Goal: Use online tool/utility: Use online tool/utility

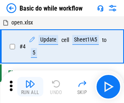
click at [30, 87] on img "button" at bounding box center [30, 84] width 10 height 10
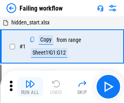
click at [30, 87] on img "button" at bounding box center [30, 84] width 10 height 10
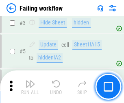
scroll to position [173, 0]
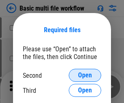
click at [85, 75] on span "Open" at bounding box center [85, 75] width 14 height 7
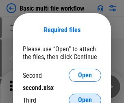
click at [85, 97] on span "Open" at bounding box center [85, 100] width 14 height 7
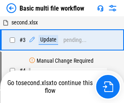
scroll to position [87, 0]
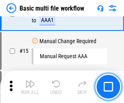
click at [30, 87] on img "button" at bounding box center [30, 84] width 10 height 10
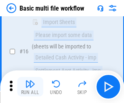
click at [30, 87] on img "button" at bounding box center [30, 84] width 10 height 10
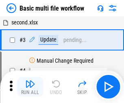
click at [30, 87] on img "button" at bounding box center [30, 84] width 10 height 10
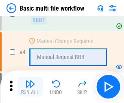
click at [30, 87] on img "button" at bounding box center [30, 84] width 10 height 10
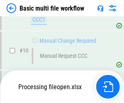
scroll to position [382, 0]
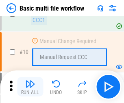
click at [30, 87] on img "button" at bounding box center [30, 84] width 10 height 10
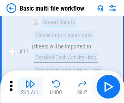
click at [30, 87] on img "button" at bounding box center [30, 84] width 10 height 10
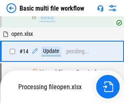
scroll to position [485, 0]
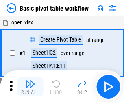
click at [30, 87] on img "button" at bounding box center [30, 84] width 10 height 10
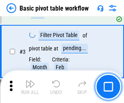
scroll to position [195, 0]
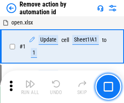
scroll to position [30, 0]
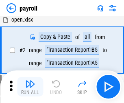
click at [30, 87] on img "button" at bounding box center [30, 84] width 10 height 10
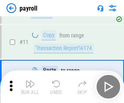
scroll to position [59, 0]
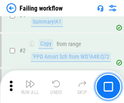
scroll to position [132, 0]
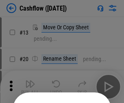
scroll to position [80, 0]
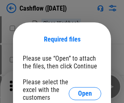
scroll to position [89, 0]
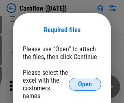
click at [85, 81] on span "Open" at bounding box center [85, 84] width 14 height 7
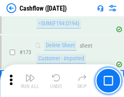
scroll to position [863, 0]
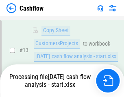
scroll to position [122, 0]
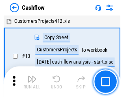
scroll to position [9, 0]
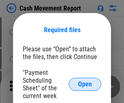
click at [85, 84] on span "Open" at bounding box center [85, 84] width 14 height 7
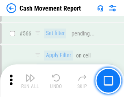
scroll to position [3739, 0]
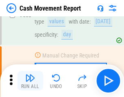
click at [30, 81] on img "button" at bounding box center [30, 78] width 10 height 10
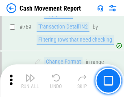
scroll to position [4533, 0]
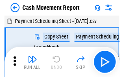
scroll to position [15, 0]
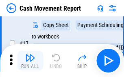
click at [30, 60] on img "button" at bounding box center [30, 58] width 10 height 10
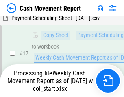
scroll to position [170, 0]
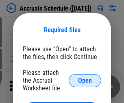
click at [85, 80] on span "Open" at bounding box center [85, 80] width 14 height 7
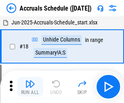
click at [30, 87] on img "button" at bounding box center [30, 84] width 10 height 10
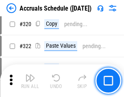
scroll to position [1517, 0]
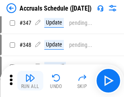
click at [30, 81] on img "button" at bounding box center [30, 78] width 10 height 10
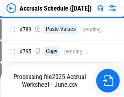
scroll to position [3427, 0]
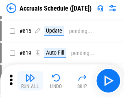
click at [30, 81] on img "button" at bounding box center [30, 78] width 10 height 10
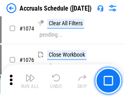
scroll to position [4886, 0]
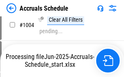
scroll to position [4069, 0]
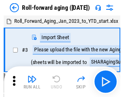
scroll to position [1, 0]
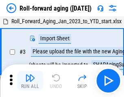
click at [30, 81] on img "button" at bounding box center [30, 78] width 10 height 10
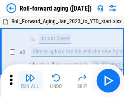
click at [30, 81] on img "button" at bounding box center [30, 78] width 10 height 10
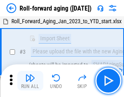
scroll to position [53, 0]
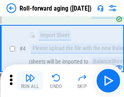
click at [30, 81] on img "button" at bounding box center [30, 78] width 10 height 10
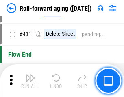
scroll to position [2829, 0]
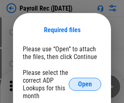
click at [85, 84] on span "Open" at bounding box center [85, 84] width 14 height 7
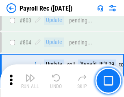
scroll to position [5182, 0]
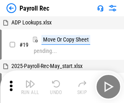
click at [30, 87] on img "button" at bounding box center [30, 84] width 10 height 10
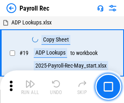
scroll to position [50, 0]
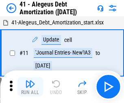
click at [30, 87] on img "button" at bounding box center [30, 84] width 10 height 10
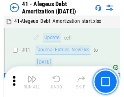
scroll to position [101, 0]
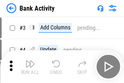
click at [30, 66] on img "button" at bounding box center [30, 64] width 10 height 10
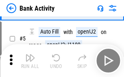
scroll to position [43, 0]
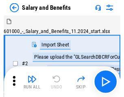
scroll to position [11, 0]
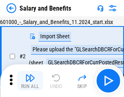
click at [30, 81] on img "button" at bounding box center [30, 78] width 10 height 10
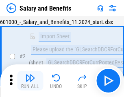
click at [30, 81] on img "button" at bounding box center [30, 78] width 10 height 10
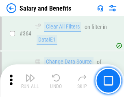
scroll to position [3841, 0]
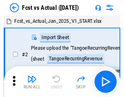
scroll to position [11, 0]
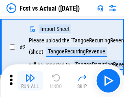
click at [30, 81] on img "button" at bounding box center [30, 78] width 10 height 10
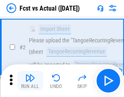
click at [30, 81] on img "button" at bounding box center [30, 78] width 10 height 10
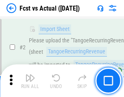
scroll to position [76, 0]
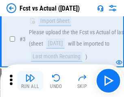
click at [30, 81] on img "button" at bounding box center [30, 78] width 10 height 10
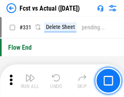
scroll to position [3905, 0]
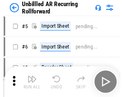
scroll to position [18, 0]
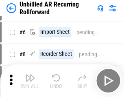
click at [30, 81] on img "button" at bounding box center [30, 78] width 10 height 10
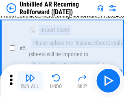
click at [30, 81] on img "button" at bounding box center [30, 78] width 10 height 10
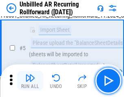
scroll to position [77, 0]
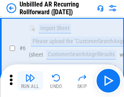
click at [30, 81] on img "button" at bounding box center [30, 78] width 10 height 10
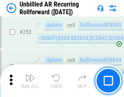
scroll to position [2771, 0]
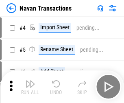
click at [30, 81] on img "button" at bounding box center [30, 84] width 10 height 10
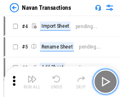
scroll to position [13, 0]
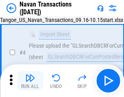
click at [30, 81] on img "button" at bounding box center [30, 78] width 10 height 10
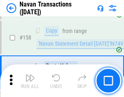
scroll to position [2645, 0]
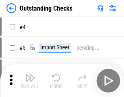
click at [30, 81] on img "button" at bounding box center [30, 78] width 10 height 10
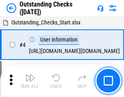
scroll to position [34, 0]
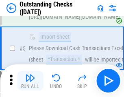
click at [30, 81] on img "button" at bounding box center [30, 78] width 10 height 10
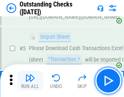
scroll to position [85, 0]
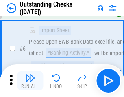
click at [30, 81] on img "button" at bounding box center [30, 78] width 10 height 10
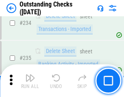
scroll to position [2477, 0]
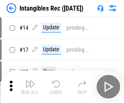
click at [30, 87] on img "button" at bounding box center [30, 84] width 10 height 10
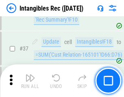
scroll to position [318, 0]
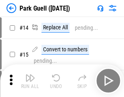
click at [30, 81] on img "button" at bounding box center [30, 78] width 10 height 10
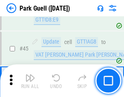
scroll to position [1020, 0]
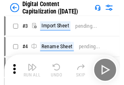
scroll to position [24, 0]
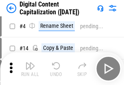
click at [30, 69] on img "button" at bounding box center [30, 66] width 10 height 10
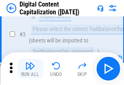
click at [30, 69] on img "button" at bounding box center [30, 66] width 10 height 10
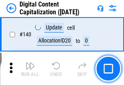
scroll to position [865, 0]
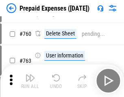
click at [30, 81] on img "button" at bounding box center [30, 78] width 10 height 10
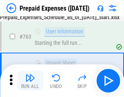
click at [30, 81] on img "button" at bounding box center [30, 78] width 10 height 10
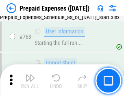
scroll to position [2309, 0]
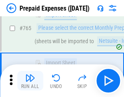
click at [30, 81] on img "button" at bounding box center [30, 78] width 10 height 10
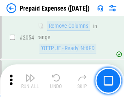
scroll to position [8527, 0]
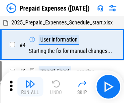
click at [30, 87] on img "button" at bounding box center [30, 84] width 10 height 10
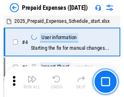
scroll to position [36, 0]
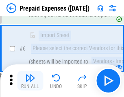
click at [30, 81] on img "button" at bounding box center [30, 78] width 10 height 10
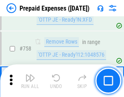
scroll to position [2907, 0]
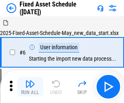
click at [30, 87] on img "button" at bounding box center [30, 84] width 10 height 10
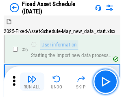
scroll to position [44, 0]
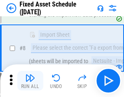
click at [30, 81] on img "button" at bounding box center [30, 78] width 10 height 10
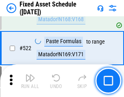
scroll to position [2835, 0]
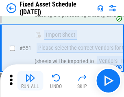
click at [30, 81] on img "button" at bounding box center [30, 78] width 10 height 10
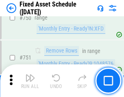
scroll to position [3977, 0]
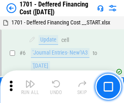
scroll to position [98, 0]
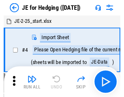
scroll to position [1, 0]
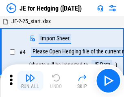
click at [30, 81] on img "button" at bounding box center [30, 78] width 10 height 10
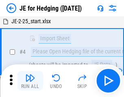
click at [30, 81] on img "button" at bounding box center [30, 78] width 10 height 10
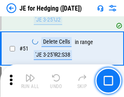
scroll to position [528, 0]
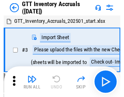
scroll to position [1, 0]
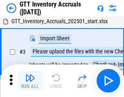
click at [30, 81] on img "button" at bounding box center [30, 78] width 10 height 10
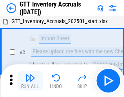
click at [30, 81] on img "button" at bounding box center [30, 78] width 10 height 10
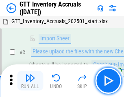
scroll to position [53, 0]
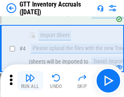
click at [30, 81] on img "button" at bounding box center [30, 78] width 10 height 10
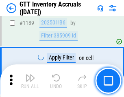
scroll to position [6661, 0]
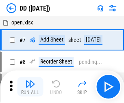
click at [30, 87] on img "button" at bounding box center [30, 84] width 10 height 10
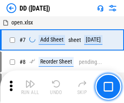
scroll to position [79, 0]
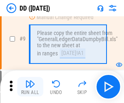
click at [30, 87] on img "button" at bounding box center [30, 84] width 10 height 10
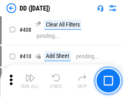
scroll to position [3650, 0]
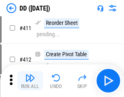
click at [30, 81] on img "button" at bounding box center [30, 78] width 10 height 10
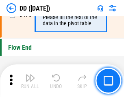
scroll to position [3904, 0]
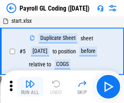
click at [30, 87] on img "button" at bounding box center [30, 84] width 10 height 10
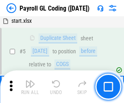
scroll to position [98, 0]
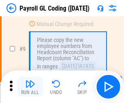
click at [30, 87] on img "button" at bounding box center [30, 84] width 10 height 10
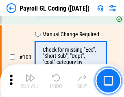
scroll to position [1914, 0]
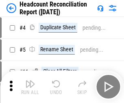
click at [30, 87] on img "button" at bounding box center [30, 84] width 10 height 10
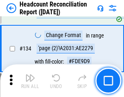
scroll to position [981, 0]
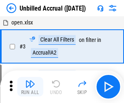
click at [30, 87] on img "button" at bounding box center [30, 84] width 10 height 10
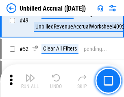
scroll to position [740, 0]
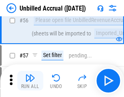
click at [30, 81] on img "button" at bounding box center [30, 78] width 10 height 10
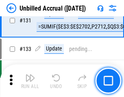
scroll to position [2430, 0]
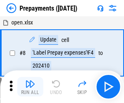
click at [30, 87] on img "button" at bounding box center [30, 84] width 10 height 10
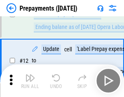
scroll to position [51, 0]
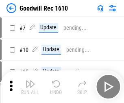
click at [30, 87] on img "button" at bounding box center [30, 84] width 10 height 10
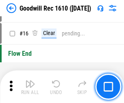
scroll to position [139, 0]
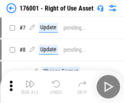
click at [30, 87] on img "button" at bounding box center [30, 84] width 10 height 10
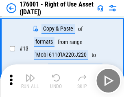
scroll to position [53, 0]
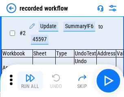
click at [30, 81] on img "button" at bounding box center [30, 78] width 10 height 10
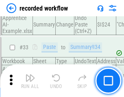
scroll to position [2550, 0]
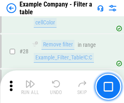
scroll to position [746, 0]
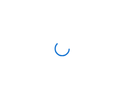
scroll to position [13, 0]
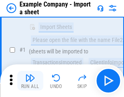
click at [30, 81] on img "button" at bounding box center [30, 78] width 10 height 10
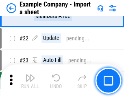
scroll to position [180, 0]
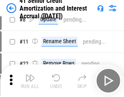
click at [30, 81] on img "button" at bounding box center [30, 78] width 10 height 10
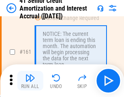
click at [30, 81] on img "button" at bounding box center [30, 78] width 10 height 10
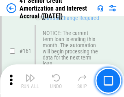
scroll to position [872, 0]
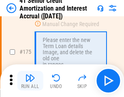
click at [30, 81] on img "button" at bounding box center [30, 78] width 10 height 10
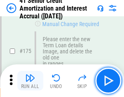
scroll to position [955, 0]
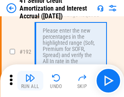
click at [30, 81] on img "button" at bounding box center [30, 78] width 10 height 10
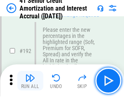
scroll to position [1041, 0]
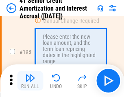
click at [30, 81] on img "button" at bounding box center [30, 78] width 10 height 10
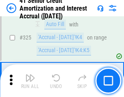
scroll to position [2084, 0]
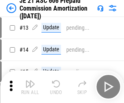
click at [30, 81] on img "button" at bounding box center [30, 84] width 10 height 10
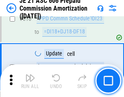
scroll to position [1523, 0]
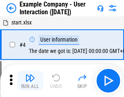
click at [30, 81] on img "button" at bounding box center [30, 78] width 10 height 10
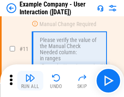
click at [30, 81] on img "button" at bounding box center [30, 78] width 10 height 10
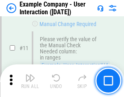
scroll to position [177, 0]
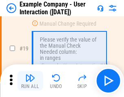
click at [30, 81] on img "button" at bounding box center [30, 78] width 10 height 10
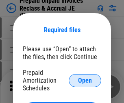
click at [85, 80] on span "Open" at bounding box center [85, 80] width 14 height 7
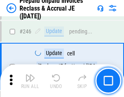
scroll to position [1101, 0]
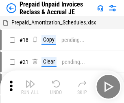
click at [30, 81] on img "button" at bounding box center [30, 84] width 10 height 10
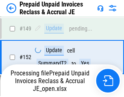
scroll to position [668, 0]
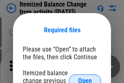
click at [85, 77] on span "Open" at bounding box center [85, 80] width 14 height 7
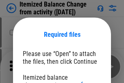
scroll to position [4, 0]
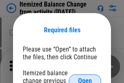
click at [85, 77] on span "Open" at bounding box center [85, 80] width 14 height 7
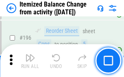
scroll to position [1570, 0]
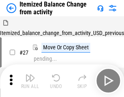
scroll to position [13, 0]
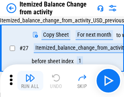
click at [30, 81] on img "button" at bounding box center [30, 78] width 10 height 10
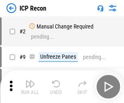
click at [30, 87] on img "button" at bounding box center [30, 84] width 10 height 10
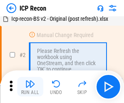
click at [30, 87] on img "button" at bounding box center [30, 84] width 10 height 10
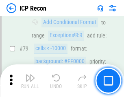
scroll to position [799, 0]
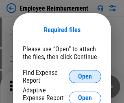
click at [85, 77] on span "Open" at bounding box center [85, 76] width 14 height 7
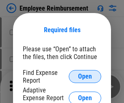
click at [85, 77] on span "Open" at bounding box center [85, 76] width 14 height 7
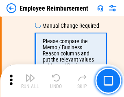
scroll to position [4063, 0]
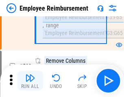
click at [30, 81] on img "button" at bounding box center [30, 78] width 10 height 10
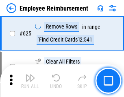
scroll to position [4884, 0]
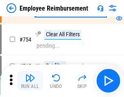
click at [30, 81] on img "button" at bounding box center [30, 78] width 10 height 10
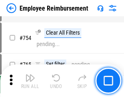
scroll to position [5723, 0]
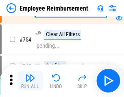
click at [30, 81] on img "button" at bounding box center [30, 78] width 10 height 10
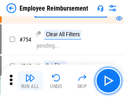
click at [30, 81] on img "button" at bounding box center [30, 78] width 10 height 10
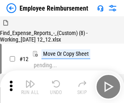
scroll to position [28, 0]
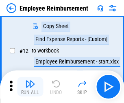
click at [30, 87] on img "button" at bounding box center [30, 84] width 10 height 10
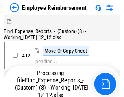
scroll to position [28, 0]
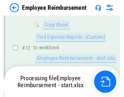
scroll to position [166, 0]
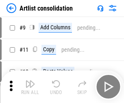
click at [30, 87] on img "button" at bounding box center [30, 84] width 10 height 10
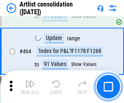
scroll to position [3572, 0]
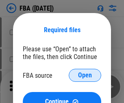
click at [85, 75] on span "Open" at bounding box center [85, 75] width 14 height 7
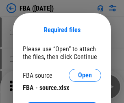
scroll to position [18, 0]
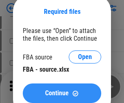
click at [62, 93] on span "Continue" at bounding box center [57, 93] width 24 height 7
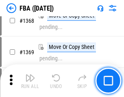
scroll to position [8760, 0]
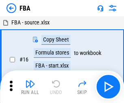
scroll to position [8, 0]
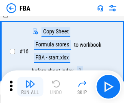
click at [30, 87] on img "button" at bounding box center [30, 84] width 10 height 10
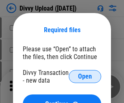
click at [85, 77] on span "Open" at bounding box center [85, 76] width 14 height 7
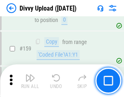
scroll to position [845, 0]
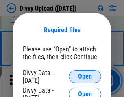
click at [85, 77] on span "Open" at bounding box center [85, 76] width 14 height 7
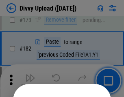
scroll to position [916, 0]
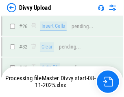
scroll to position [845, 0]
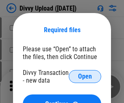
click at [85, 77] on span "Open" at bounding box center [85, 76] width 14 height 7
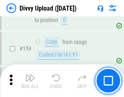
scroll to position [845, 0]
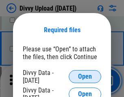
click at [85, 77] on span "Open" at bounding box center [85, 76] width 14 height 7
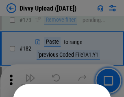
scroll to position [916, 0]
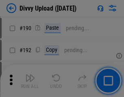
scroll to position [1029, 0]
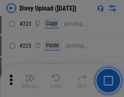
scroll to position [1628, 0]
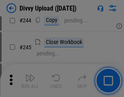
scroll to position [1913, 0]
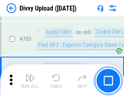
scroll to position [5580, 0]
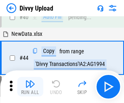
click at [30, 87] on img "button" at bounding box center [30, 84] width 10 height 10
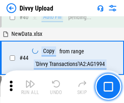
scroll to position [90, 0]
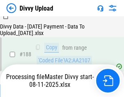
scroll to position [960, 0]
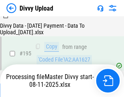
scroll to position [1140, 0]
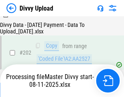
scroll to position [1320, 0]
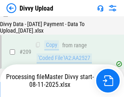
scroll to position [1500, 0]
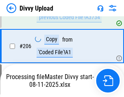
scroll to position [1452, 0]
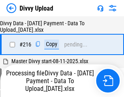
scroll to position [1680, 0]
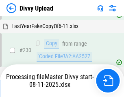
scroll to position [2024, 0]
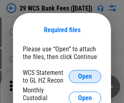
click at [85, 77] on span "Open" at bounding box center [85, 76] width 14 height 7
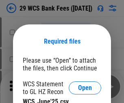
scroll to position [11, 0]
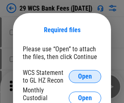
click at [85, 77] on span "Open" at bounding box center [85, 76] width 14 height 7
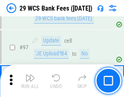
scroll to position [795, 0]
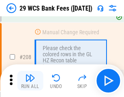
click at [30, 81] on img "button" at bounding box center [30, 78] width 10 height 10
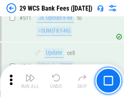
scroll to position [4104, 0]
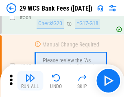
click at [30, 81] on img "button" at bounding box center [30, 78] width 10 height 10
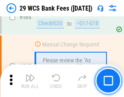
scroll to position [4412, 0]
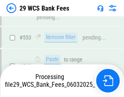
scroll to position [4402, 0]
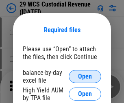
click at [85, 77] on span "Open" at bounding box center [85, 76] width 14 height 7
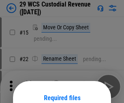
scroll to position [68, 0]
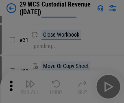
scroll to position [175, 0]
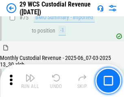
scroll to position [852, 0]
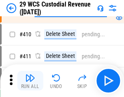
click at [30, 81] on img "button" at bounding box center [30, 78] width 10 height 10
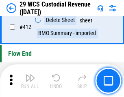
scroll to position [3896, 0]
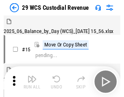
scroll to position [20, 0]
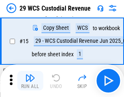
click at [30, 81] on img "button" at bounding box center [30, 78] width 10 height 10
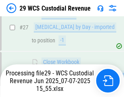
scroll to position [419, 0]
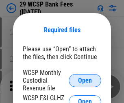
click at [85, 80] on span "Open" at bounding box center [85, 80] width 14 height 7
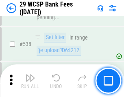
scroll to position [3134, 0]
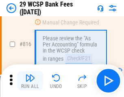
click at [30, 81] on img "button" at bounding box center [30, 78] width 10 height 10
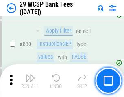
scroll to position [5176, 0]
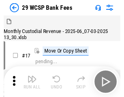
scroll to position [20, 0]
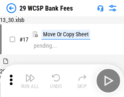
click at [30, 81] on img "button" at bounding box center [30, 78] width 10 height 10
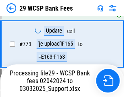
scroll to position [4609, 0]
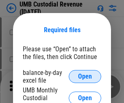
click at [85, 77] on span "Open" at bounding box center [85, 76] width 14 height 7
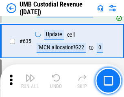
scroll to position [4269, 0]
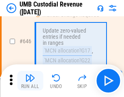
click at [30, 81] on img "button" at bounding box center [30, 78] width 10 height 10
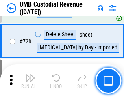
scroll to position [5032, 0]
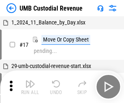
click at [30, 87] on img "button" at bounding box center [30, 84] width 10 height 10
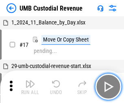
scroll to position [6, 0]
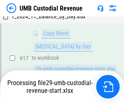
scroll to position [161, 0]
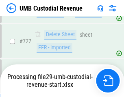
scroll to position [5013, 0]
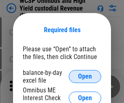
click at [85, 77] on span "Open" at bounding box center [85, 76] width 14 height 7
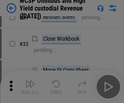
scroll to position [186, 0]
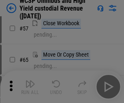
scroll to position [356, 0]
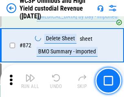
scroll to position [6904, 0]
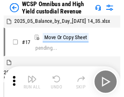
scroll to position [4, 0]
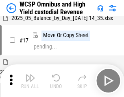
click at [30, 81] on img "button" at bounding box center [30, 78] width 10 height 10
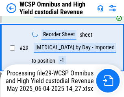
scroll to position [170, 0]
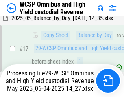
scroll to position [170, 0]
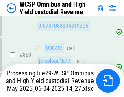
scroll to position [6850, 0]
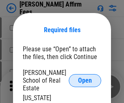
click at [85, 77] on span "Open" at bounding box center [85, 80] width 14 height 7
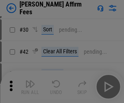
scroll to position [166, 0]
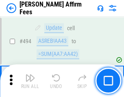
scroll to position [2218, 0]
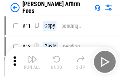
scroll to position [8, 0]
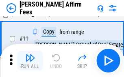
click at [30, 60] on img "button" at bounding box center [30, 58] width 10 height 10
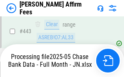
scroll to position [2139, 0]
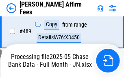
scroll to position [2139, 0]
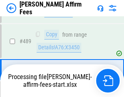
scroll to position [2129, 0]
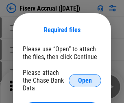
click at [85, 77] on span "Open" at bounding box center [85, 80] width 14 height 7
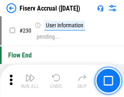
scroll to position [2585, 0]
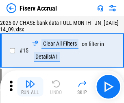
click at [30, 87] on img "button" at bounding box center [30, 84] width 10 height 10
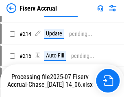
scroll to position [2526, 0]
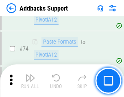
scroll to position [594, 0]
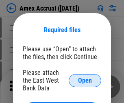
click at [85, 80] on span "Open" at bounding box center [85, 80] width 14 height 7
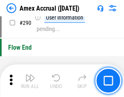
scroll to position [2540, 0]
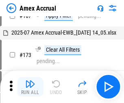
click at [30, 87] on img "button" at bounding box center [30, 84] width 10 height 10
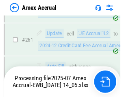
scroll to position [2330, 0]
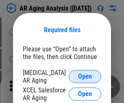
click at [85, 75] on span "Open" at bounding box center [85, 76] width 14 height 7
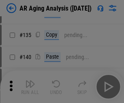
scroll to position [246, 0]
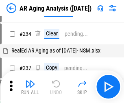
scroll to position [8, 0]
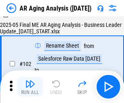
click at [30, 87] on img "button" at bounding box center [30, 84] width 10 height 10
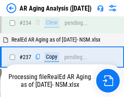
scroll to position [1264, 0]
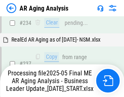
scroll to position [1289, 0]
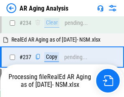
scroll to position [1255, 0]
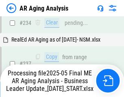
scroll to position [1255, 0]
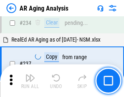
scroll to position [1255, 0]
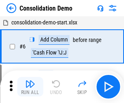
click at [30, 87] on img "button" at bounding box center [30, 84] width 10 height 10
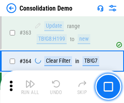
scroll to position [2734, 0]
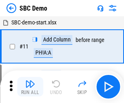
click at [30, 87] on img "button" at bounding box center [30, 84] width 10 height 10
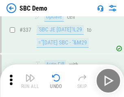
scroll to position [2146, 0]
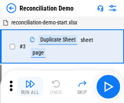
click at [30, 87] on img "button" at bounding box center [30, 84] width 10 height 10
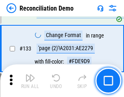
scroll to position [969, 0]
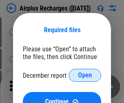
click at [85, 75] on span "Open" at bounding box center [85, 75] width 14 height 7
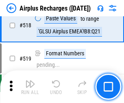
scroll to position [3510, 0]
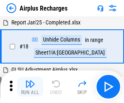
click at [30, 87] on img "button" at bounding box center [30, 84] width 10 height 10
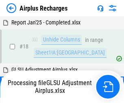
scroll to position [36, 0]
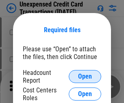
click at [85, 77] on span "Open" at bounding box center [85, 76] width 14 height 7
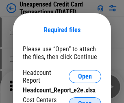
click at [85, 101] on span "Open" at bounding box center [85, 104] width 14 height 7
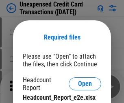
scroll to position [7, 0]
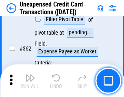
scroll to position [2098, 0]
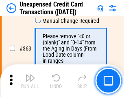
click at [30, 81] on img "button" at bounding box center [30, 78] width 10 height 10
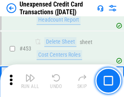
scroll to position [2782, 0]
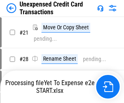
scroll to position [9, 0]
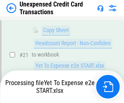
scroll to position [133, 0]
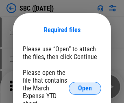
click at [85, 88] on span "Open" at bounding box center [85, 88] width 14 height 7
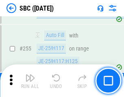
scroll to position [1594, 0]
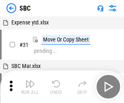
scroll to position [8, 0]
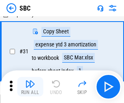
click at [30, 87] on img "button" at bounding box center [30, 84] width 10 height 10
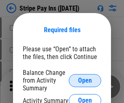
click at [85, 80] on span "Open" at bounding box center [85, 80] width 14 height 7
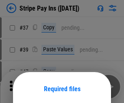
scroll to position [59, 0]
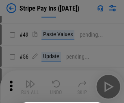
scroll to position [148, 0]
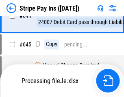
scroll to position [3858, 0]
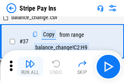
click at [30, 66] on img "button" at bounding box center [30, 64] width 10 height 10
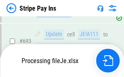
scroll to position [4038, 0]
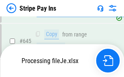
scroll to position [3840, 0]
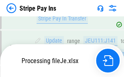
scroll to position [3798, 0]
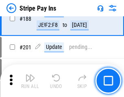
scroll to position [1162, 0]
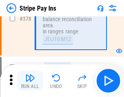
click at [30, 81] on img "button" at bounding box center [30, 78] width 10 height 10
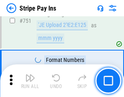
scroll to position [4201, 0]
